Goal: Task Accomplishment & Management: Use online tool/utility

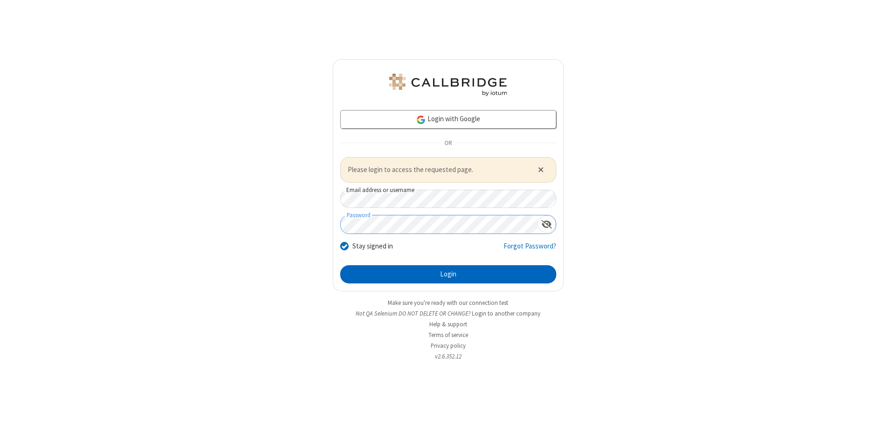
click at [448, 274] on button "Login" at bounding box center [448, 274] width 216 height 19
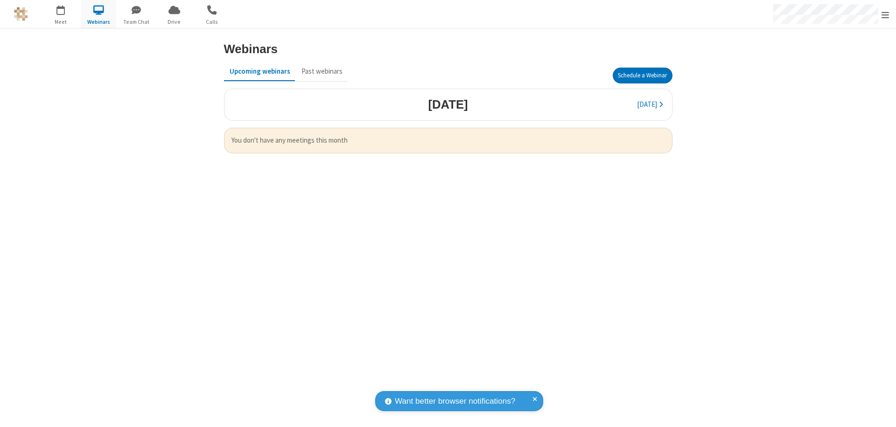
click at [642, 76] on button "Schedule a Webinar" at bounding box center [642, 76] width 60 height 16
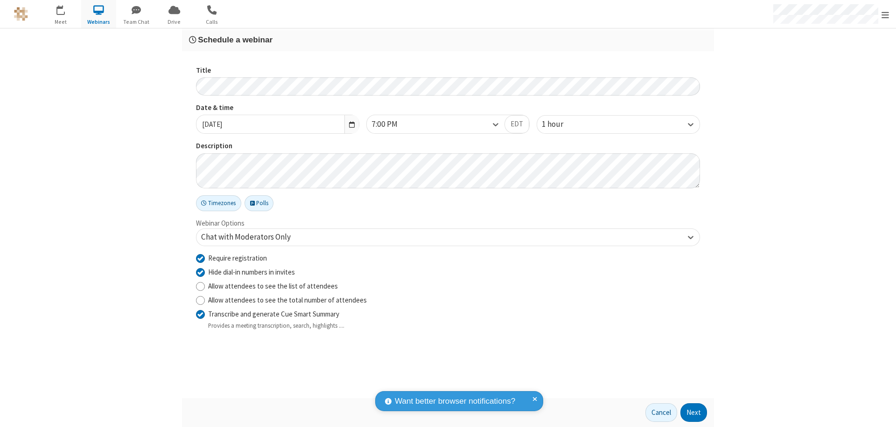
click at [200, 258] on input "Require registration" at bounding box center [200, 258] width 9 height 10
checkbox input "false"
click at [694, 413] on button "Next" at bounding box center [693, 412] width 27 height 19
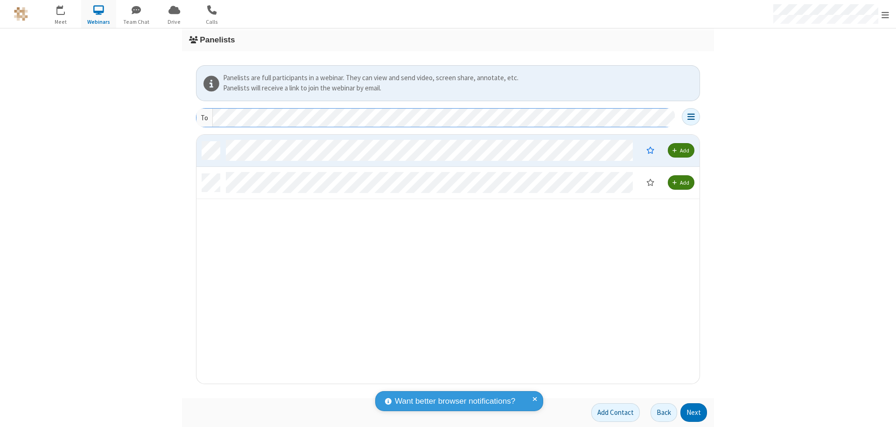
scroll to position [242, 496]
click at [694, 413] on button "Next" at bounding box center [693, 412] width 27 height 19
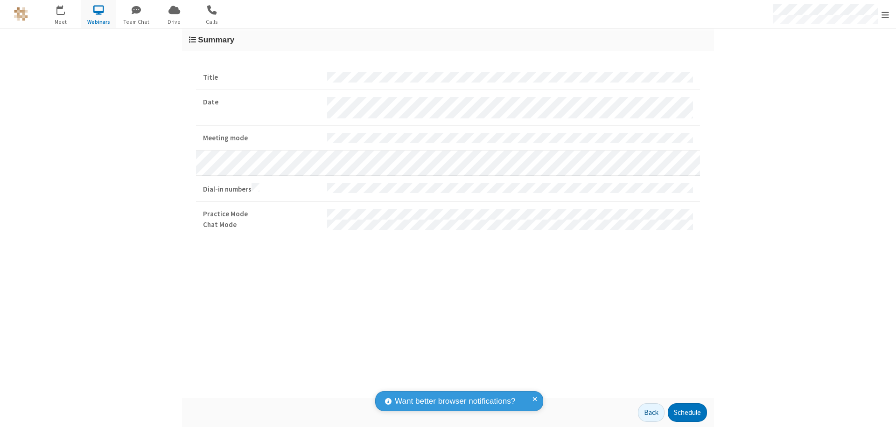
click at [687, 413] on button "Schedule" at bounding box center [687, 412] width 39 height 19
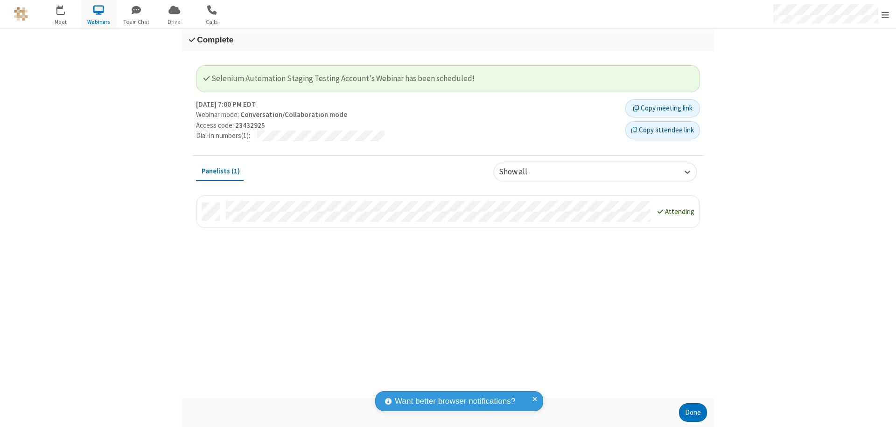
click at [693, 413] on button "Done" at bounding box center [693, 412] width 28 height 19
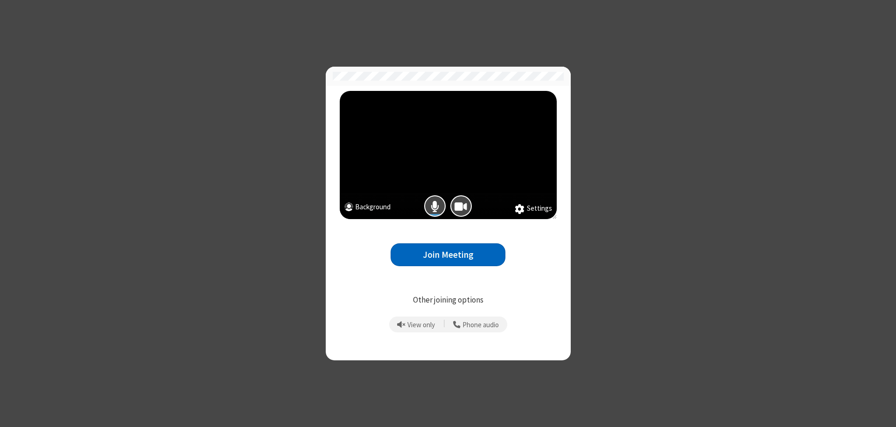
click at [448, 255] on button "Join Meeting" at bounding box center [447, 254] width 115 height 23
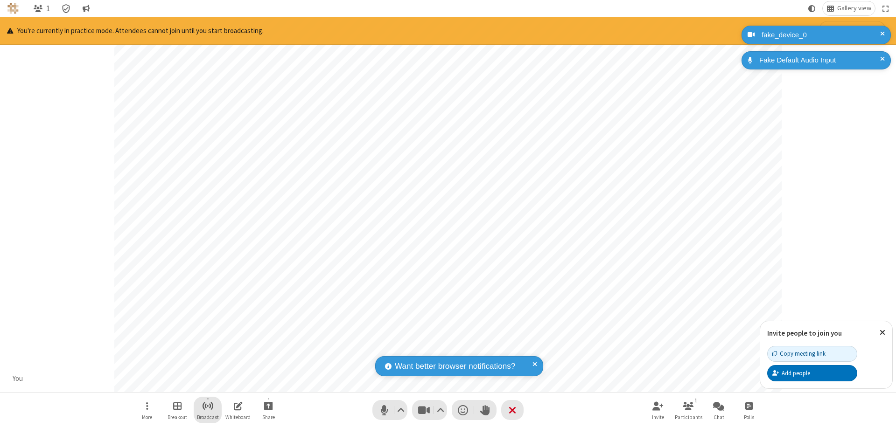
click at [207, 406] on span "Start broadcast" at bounding box center [208, 406] width 12 height 12
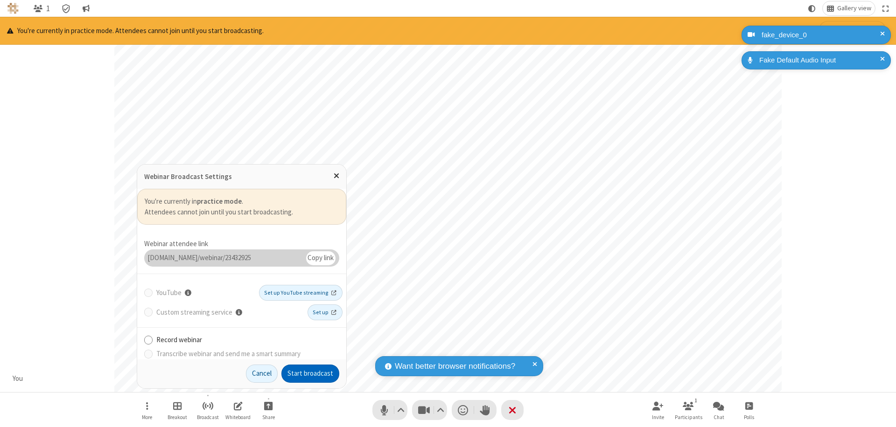
click at [310, 374] on button "Start broadcast" at bounding box center [310, 374] width 58 height 19
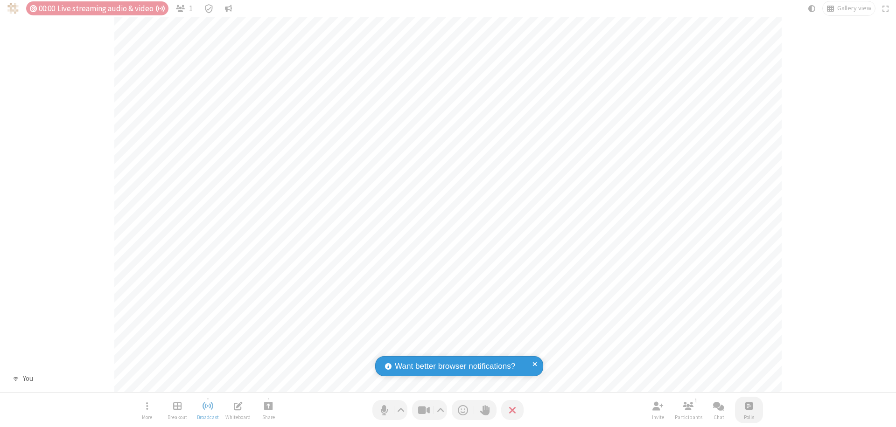
click at [748, 406] on span "Open poll" at bounding box center [748, 406] width 7 height 12
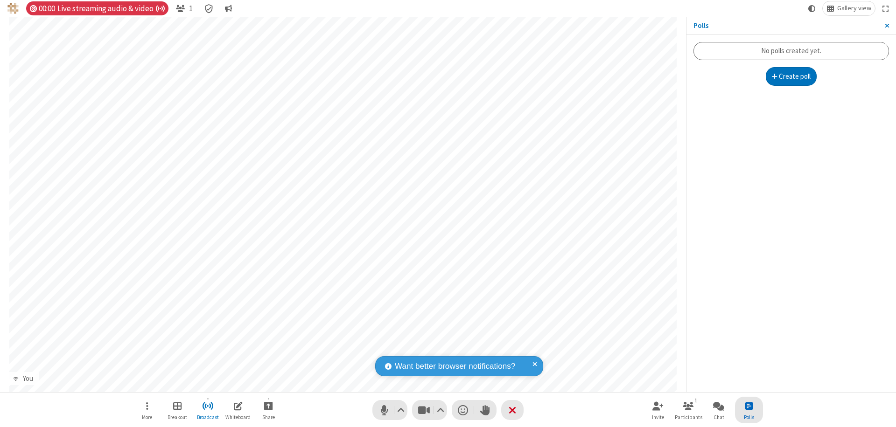
click at [791, 76] on button "Create poll" at bounding box center [790, 76] width 51 height 19
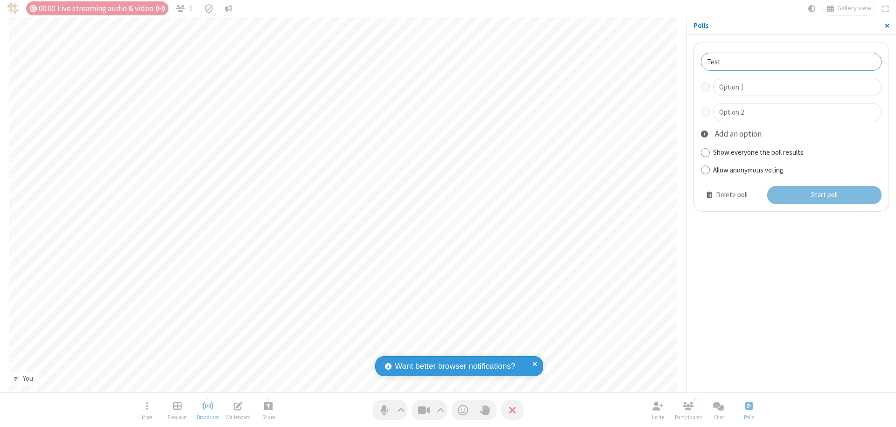
type input "Test"
type input "Yes"
type input "No"
click at [823, 195] on button "Start poll" at bounding box center [824, 195] width 115 height 19
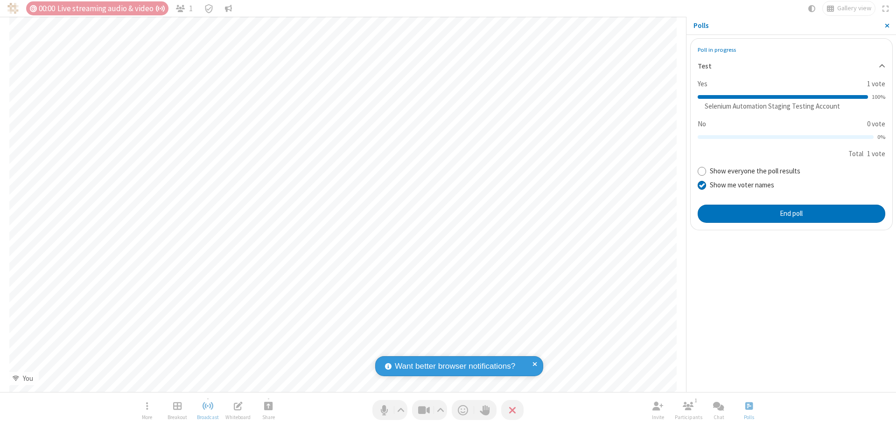
click at [886, 26] on span "Close sidebar" at bounding box center [886, 25] width 5 height 7
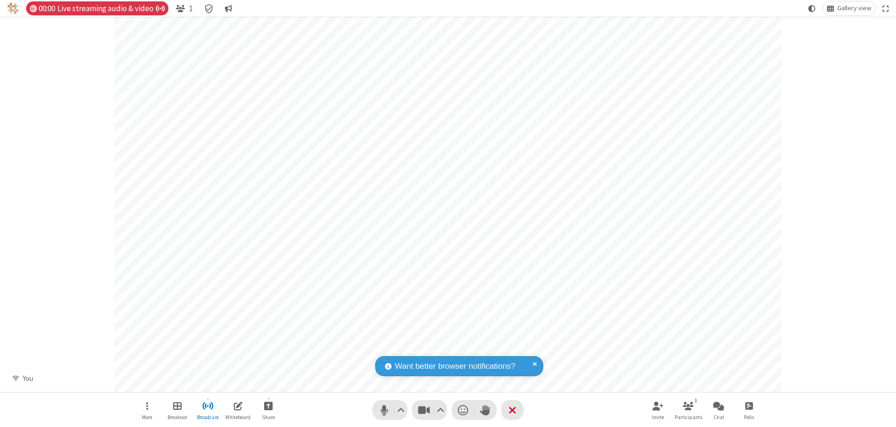
click at [748, 406] on span "Open poll" at bounding box center [748, 406] width 7 height 12
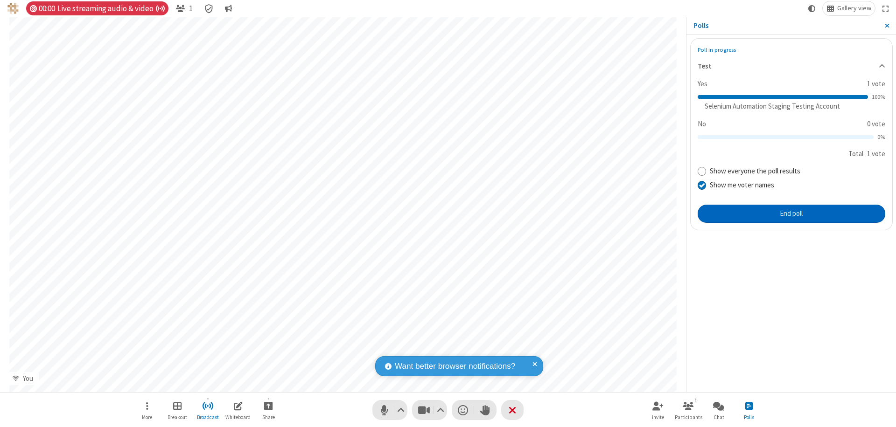
click at [791, 214] on button "End poll" at bounding box center [791, 214] width 188 height 19
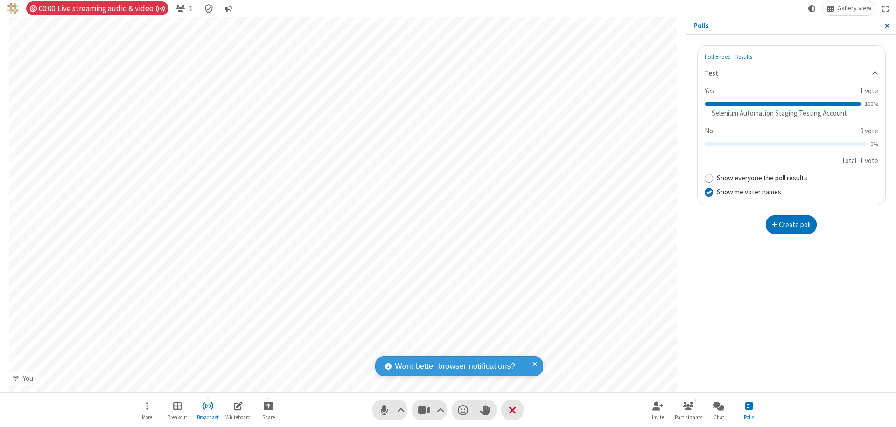
click at [886, 26] on span "Close sidebar" at bounding box center [886, 25] width 5 height 7
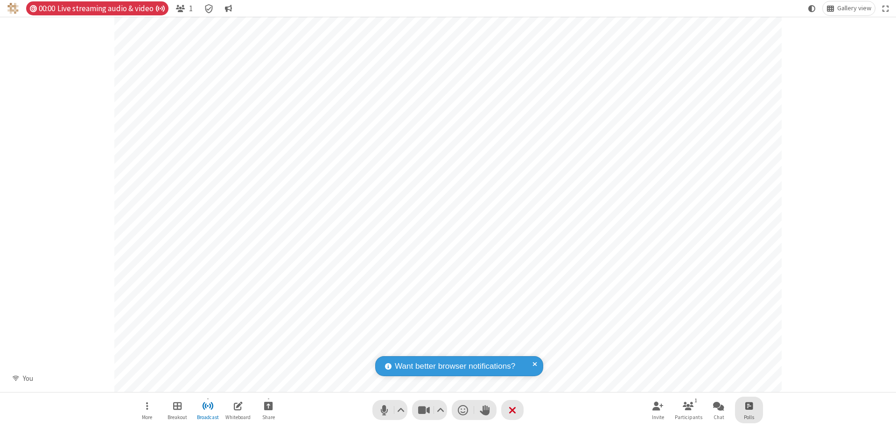
click at [748, 406] on span "Open poll" at bounding box center [748, 406] width 7 height 12
